Goal: Information Seeking & Learning: Find specific page/section

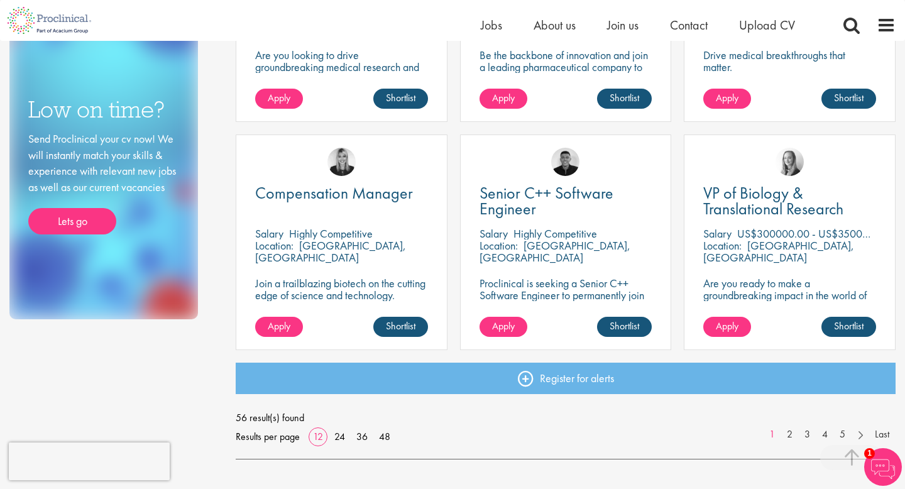
scroll to position [835, 0]
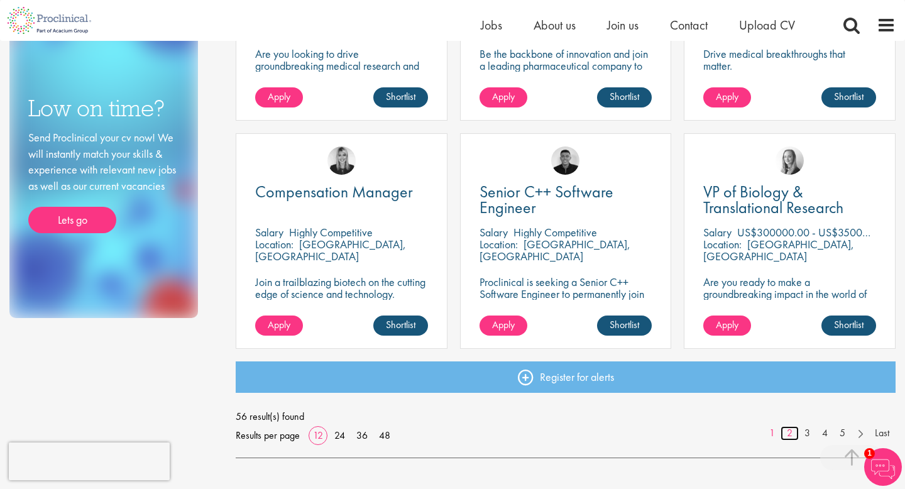
click at [790, 436] on link "2" at bounding box center [790, 433] width 18 height 14
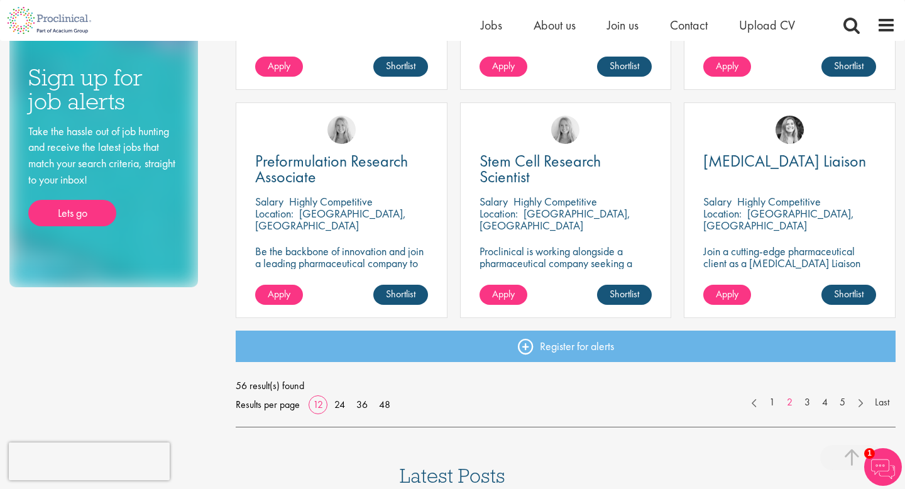
scroll to position [867, 0]
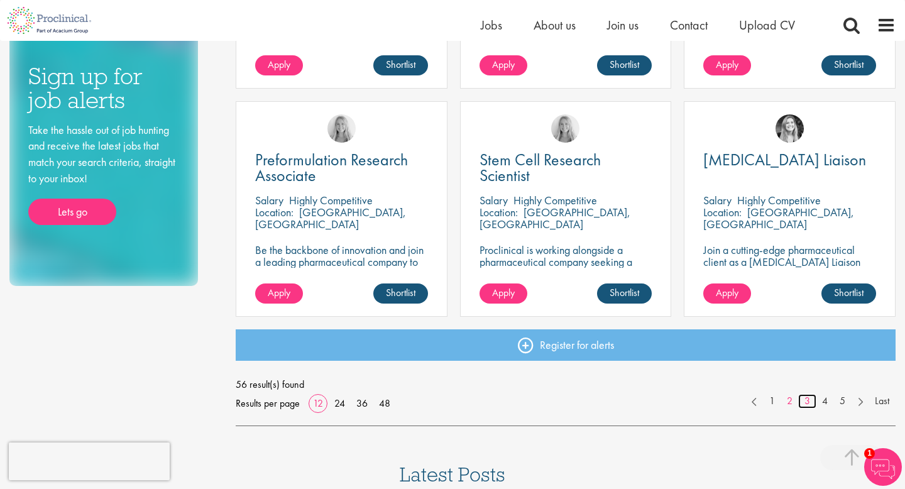
click at [806, 404] on link "3" at bounding box center [807, 401] width 18 height 14
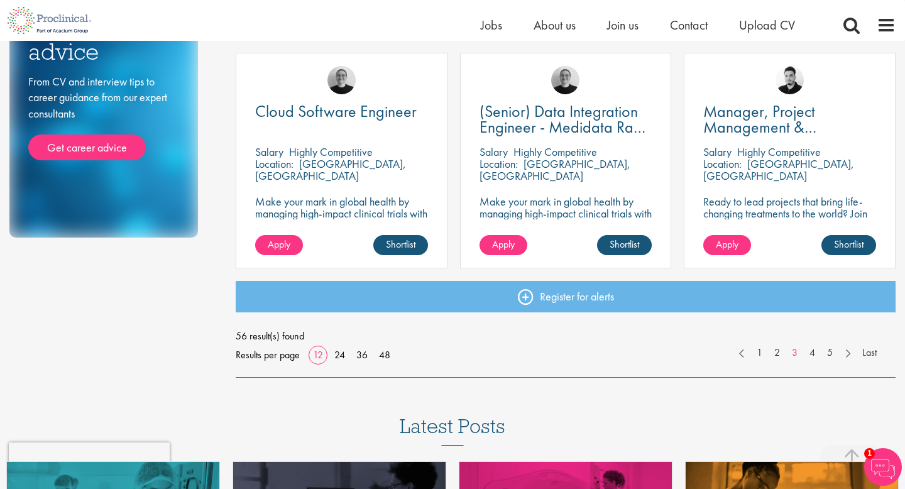
scroll to position [918, 0]
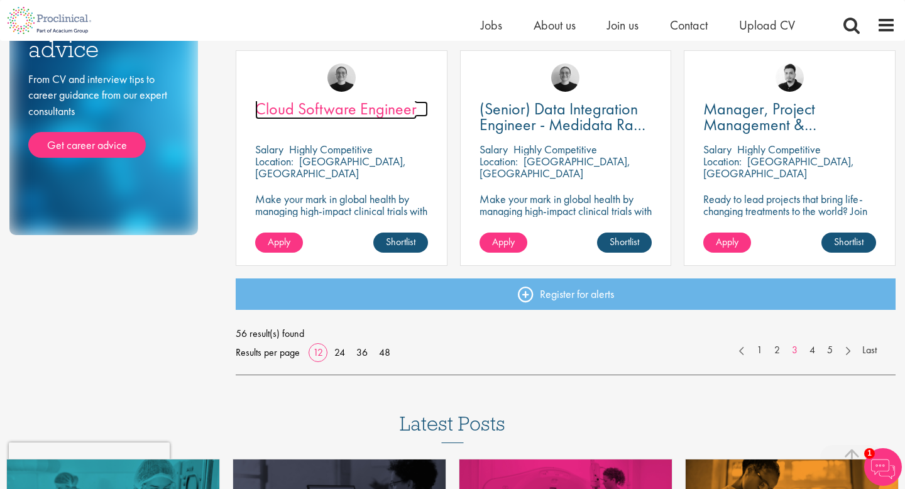
click at [379, 107] on span "Cloud Software Engineer" at bounding box center [336, 108] width 162 height 21
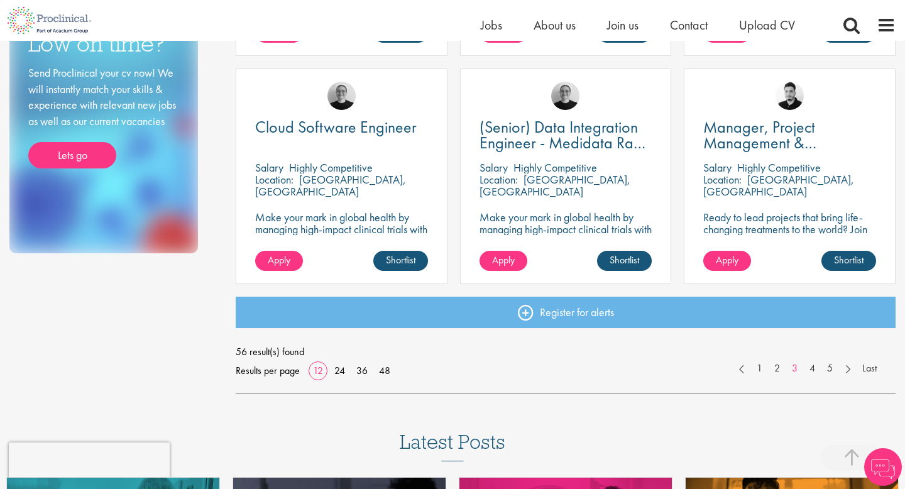
scroll to position [893, 0]
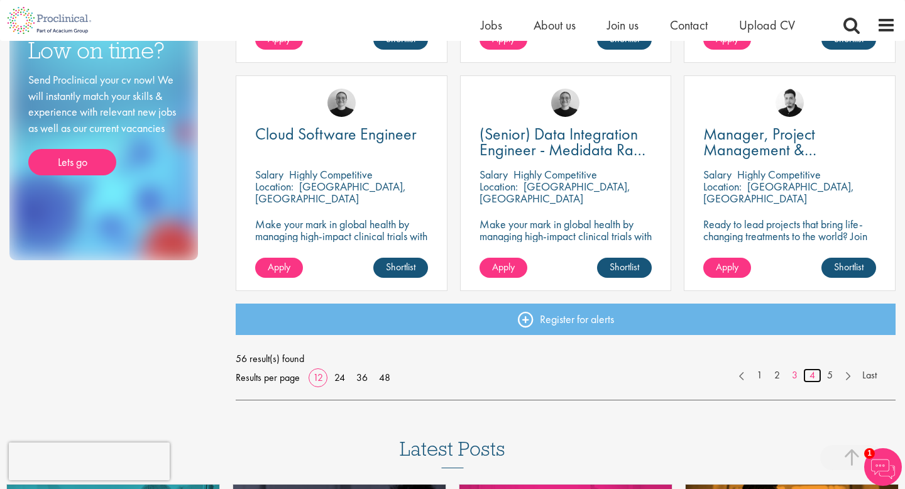
click at [818, 375] on link "4" at bounding box center [812, 375] width 18 height 14
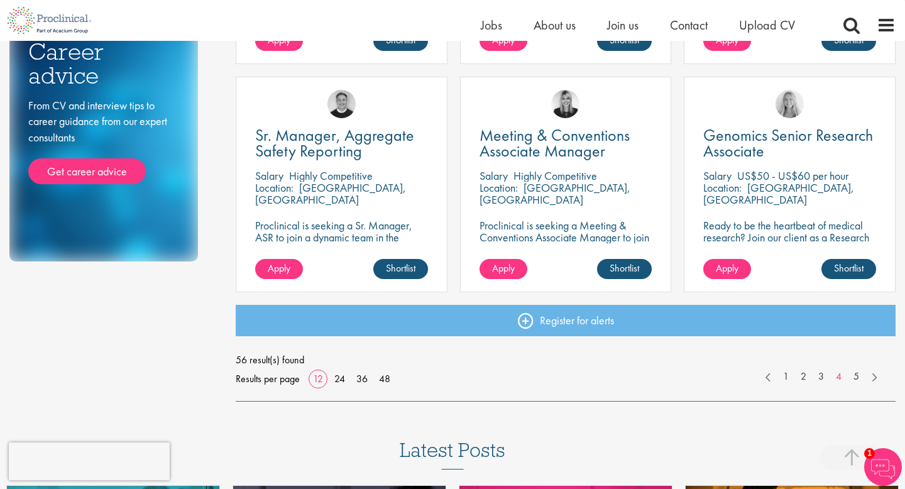
scroll to position [893, 0]
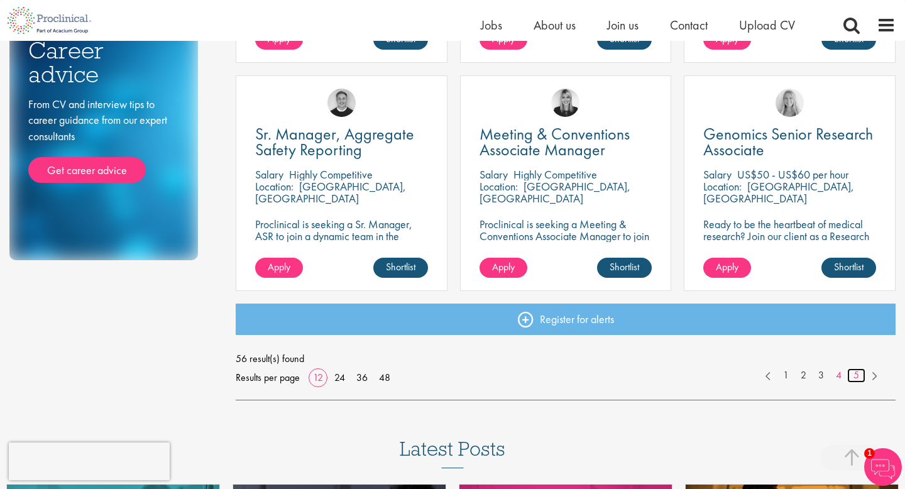
click at [852, 377] on link "5" at bounding box center [856, 375] width 18 height 14
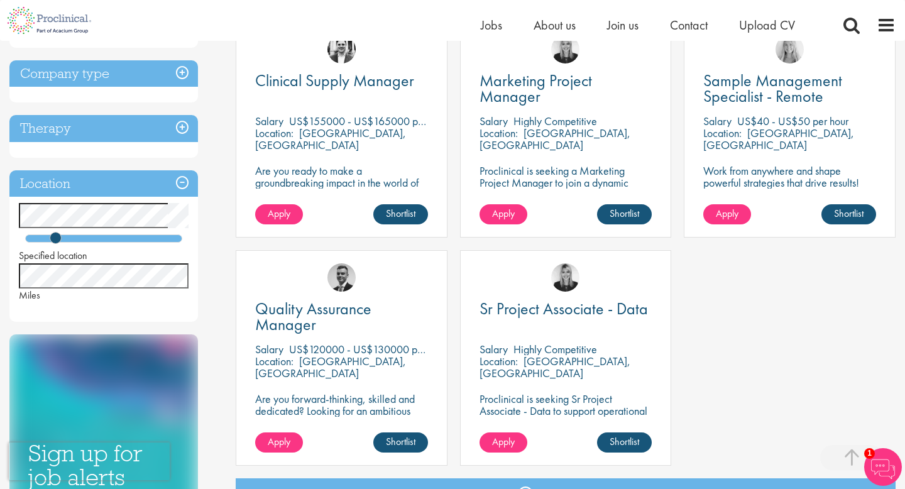
scroll to position [493, 0]
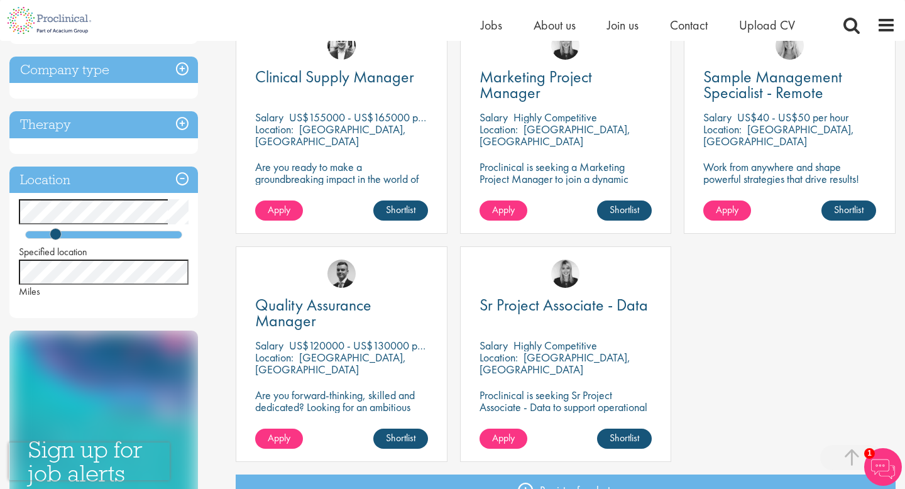
click at [835, 123] on p "US$40 - US$50 per hour" at bounding box center [792, 117] width 111 height 14
click at [807, 67] on div "Sample Management Specialist - Remote Salary US$40 - US$50 per hour Location: B…" at bounding box center [790, 126] width 212 height 216
click at [794, 84] on span "Sample Management Specialist - Remote" at bounding box center [772, 84] width 139 height 37
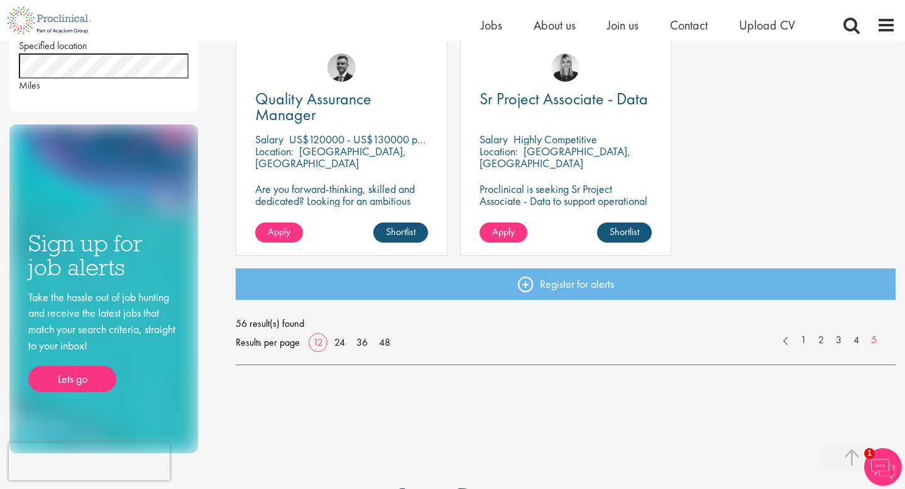
scroll to position [735, 0]
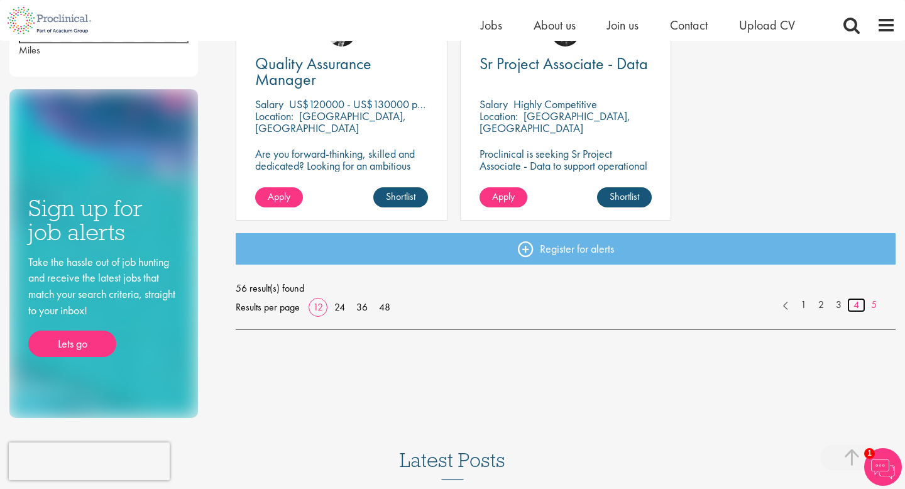
click at [857, 300] on link "4" at bounding box center [856, 305] width 18 height 14
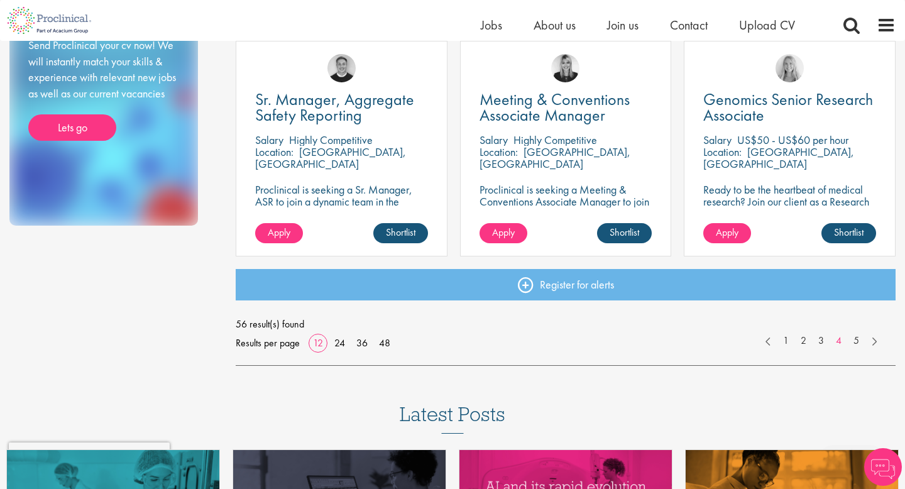
scroll to position [928, 0]
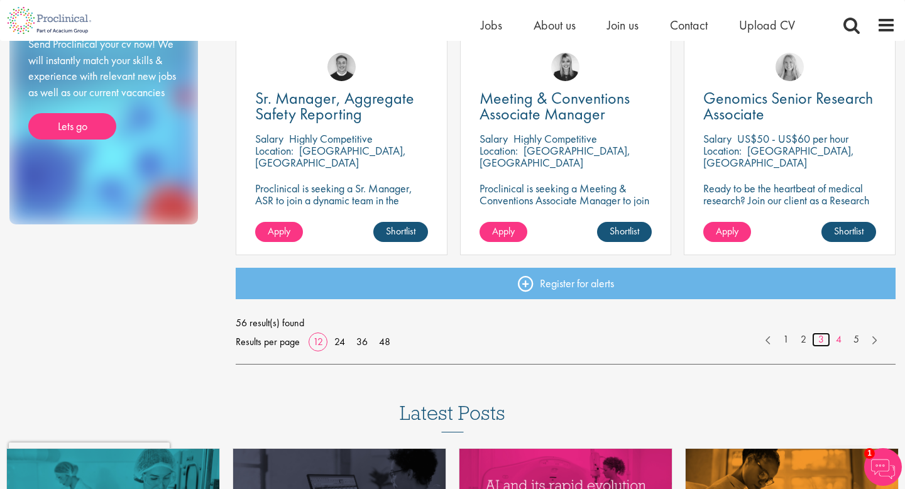
click at [822, 341] on link "3" at bounding box center [821, 340] width 18 height 14
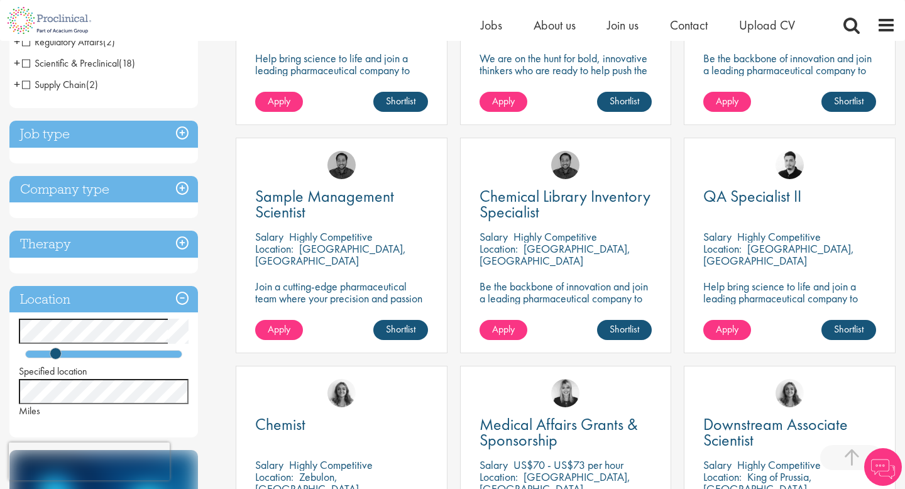
scroll to position [375, 0]
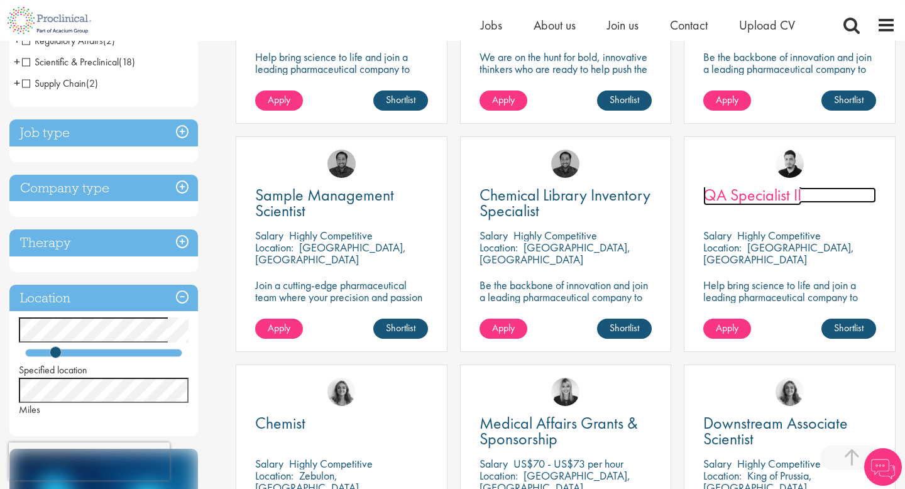
click at [776, 192] on span "QA Specialist II" at bounding box center [752, 194] width 98 height 21
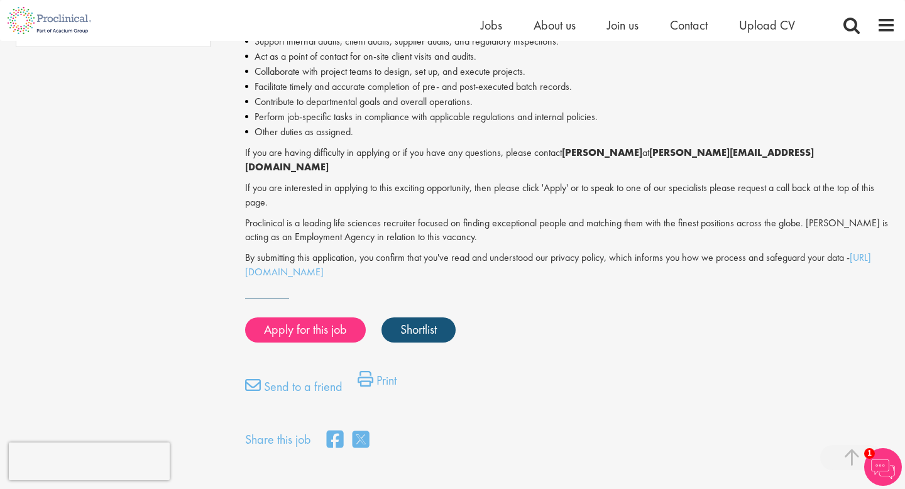
scroll to position [871, 0]
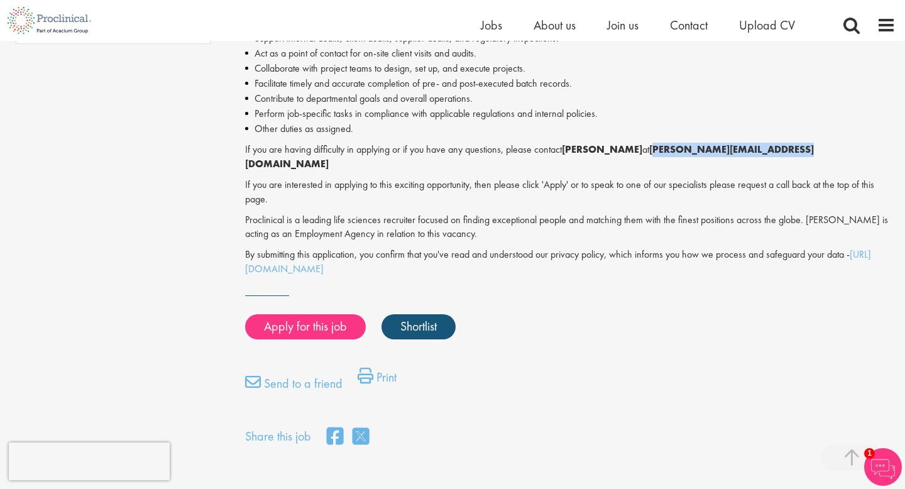
drag, startPoint x: 836, startPoint y: 148, endPoint x: 683, endPoint y: 148, distance: 152.8
click at [683, 148] on p "If you are having difficulty in applying or if you have any questions, please c…" at bounding box center [570, 157] width 651 height 29
copy strong "[PERSON_NAME][EMAIL_ADDRESS][DOMAIN_NAME]"
